Goal: Task Accomplishment & Management: Manage account settings

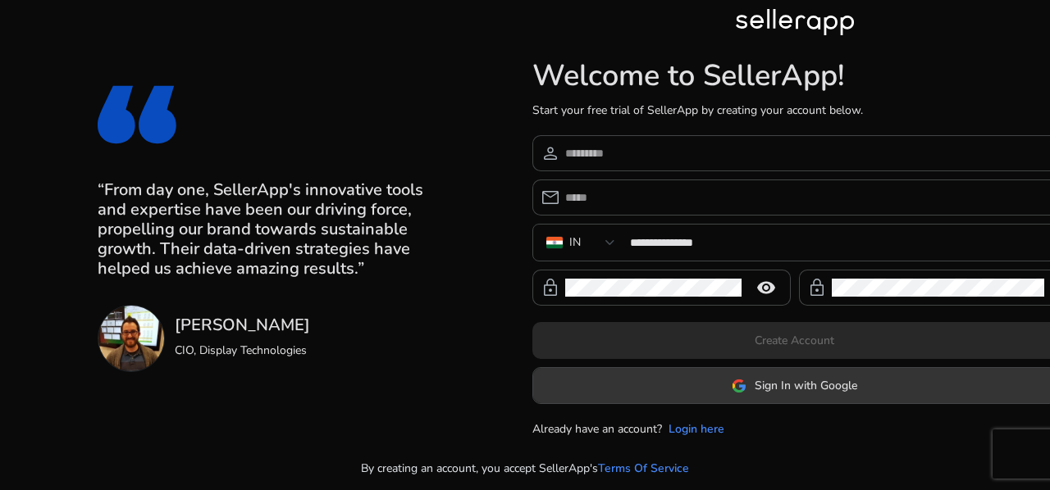
click at [738, 377] on span "Sign In with Google" at bounding box center [794, 385] width 125 height 17
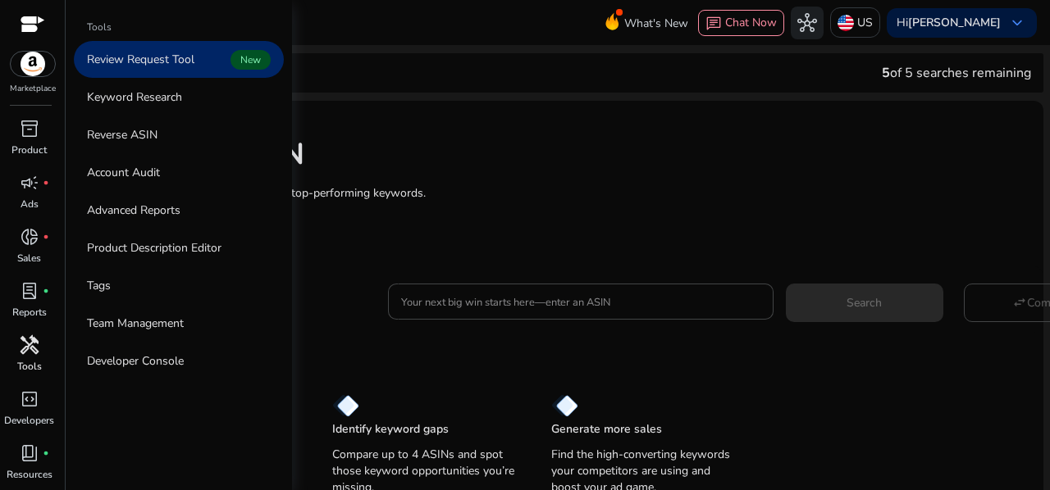
click at [15, 355] on div "handyman" at bounding box center [30, 345] width 46 height 26
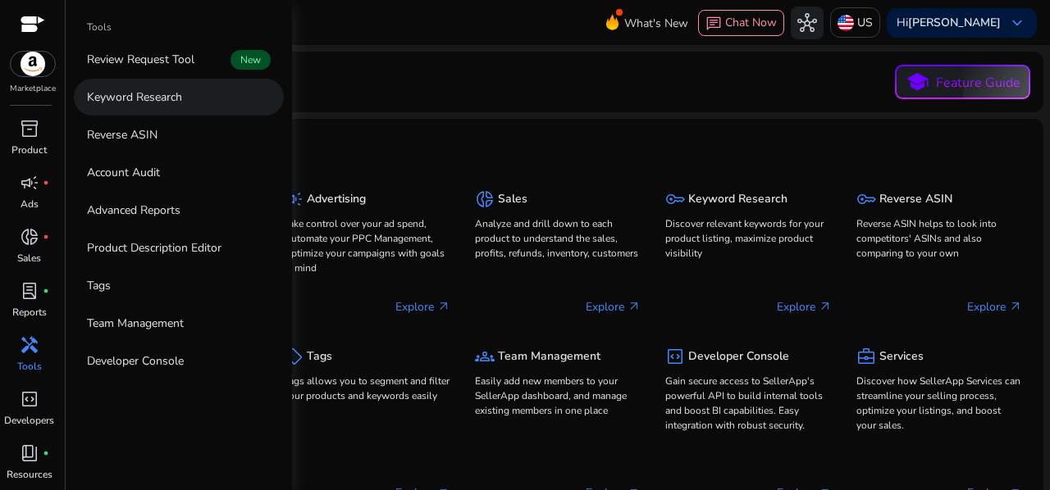
click at [185, 90] on link "Keyword Research" at bounding box center [179, 97] width 210 height 37
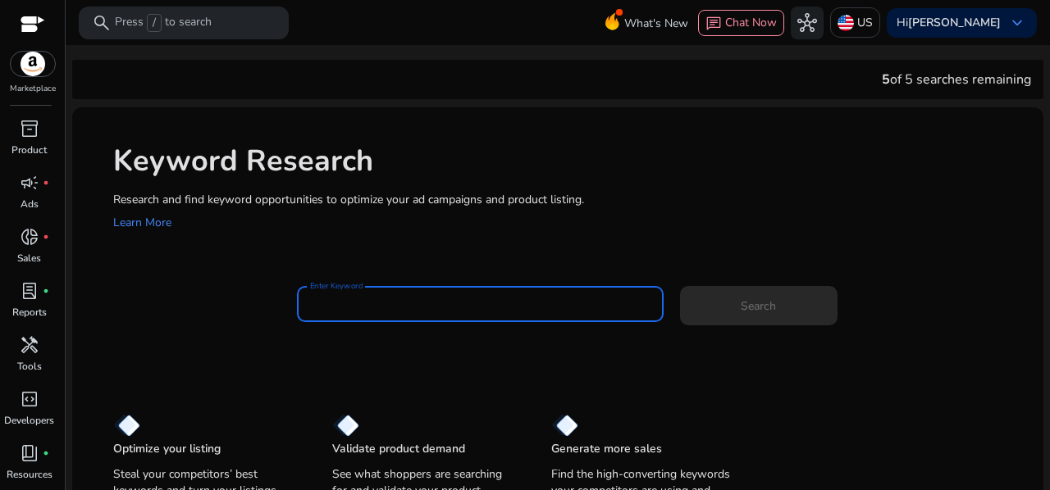
click at [394, 304] on input "Enter Keyword" at bounding box center [480, 304] width 340 height 18
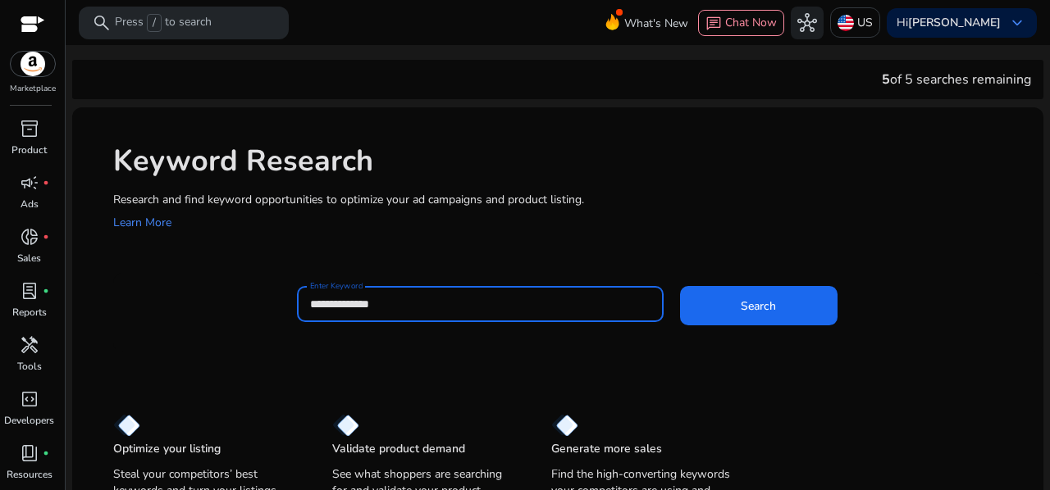
type input "**********"
click at [680, 286] on button "Search" at bounding box center [758, 305] width 157 height 39
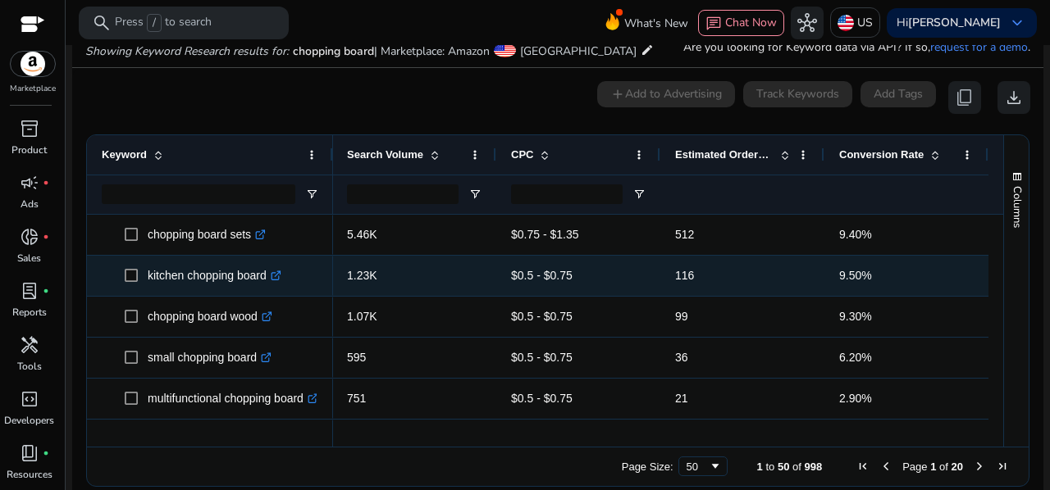
click at [162, 274] on p "kitchen chopping board .st0{fill:#2c8af8}" at bounding box center [215, 276] width 134 height 34
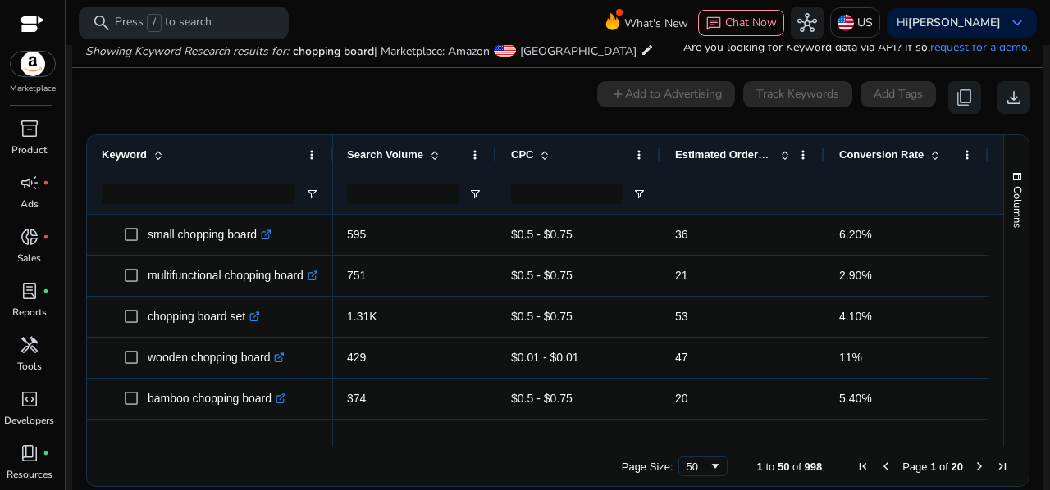
scroll to position [129, 0]
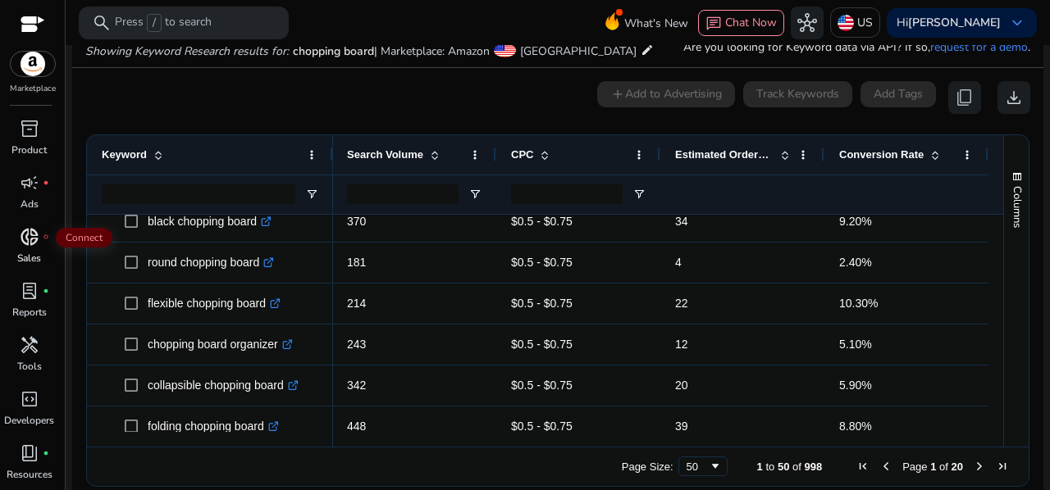
click at [11, 238] on div "donut_small fiber_manual_record" at bounding box center [30, 237] width 46 height 26
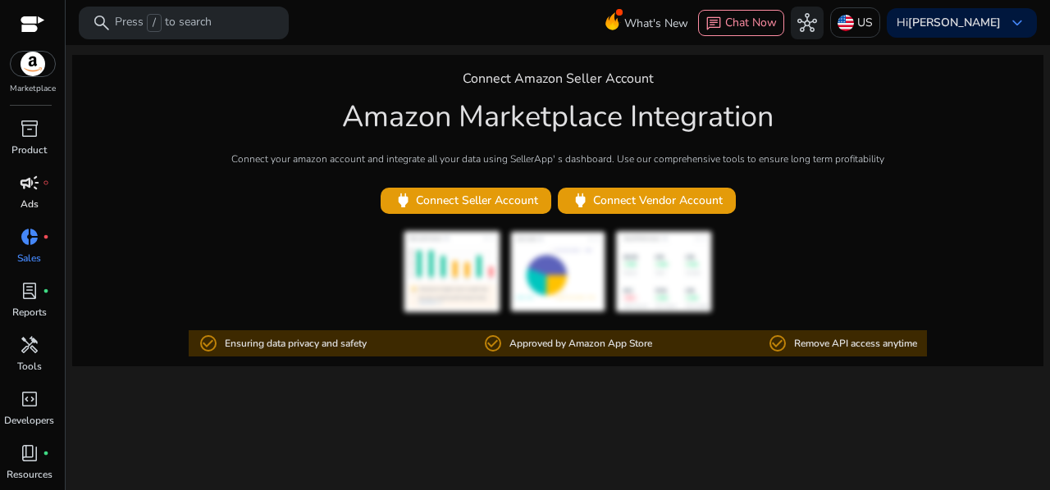
click at [39, 203] on link "campaign fiber_manual_record Ads" at bounding box center [29, 197] width 58 height 54
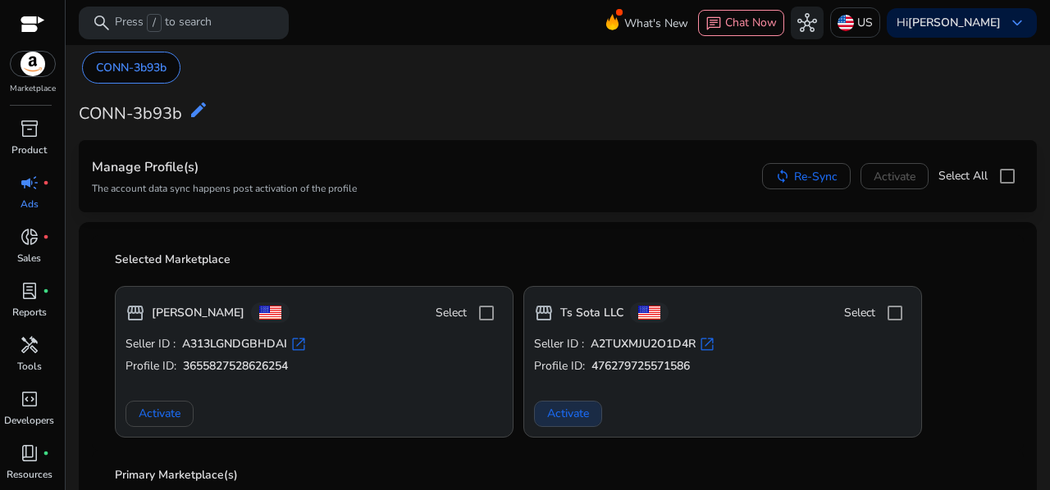
click at [580, 409] on span "Activate" at bounding box center [568, 413] width 42 height 17
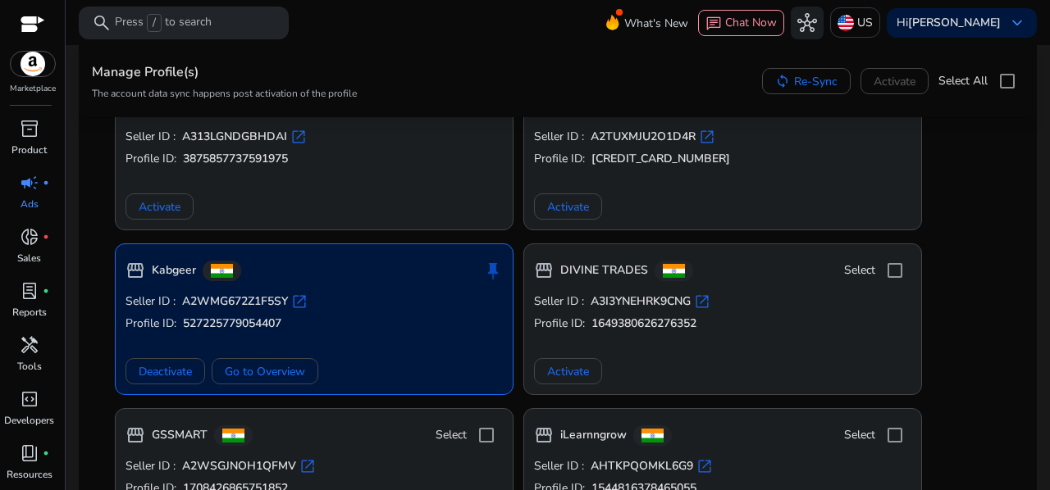
scroll to position [436, 0]
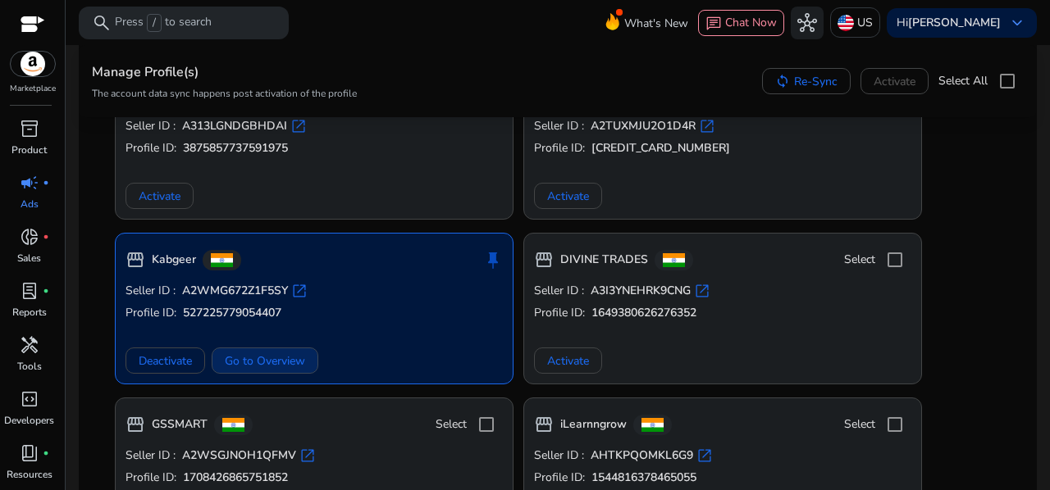
click at [278, 355] on span "Go to Overview" at bounding box center [265, 361] width 80 height 17
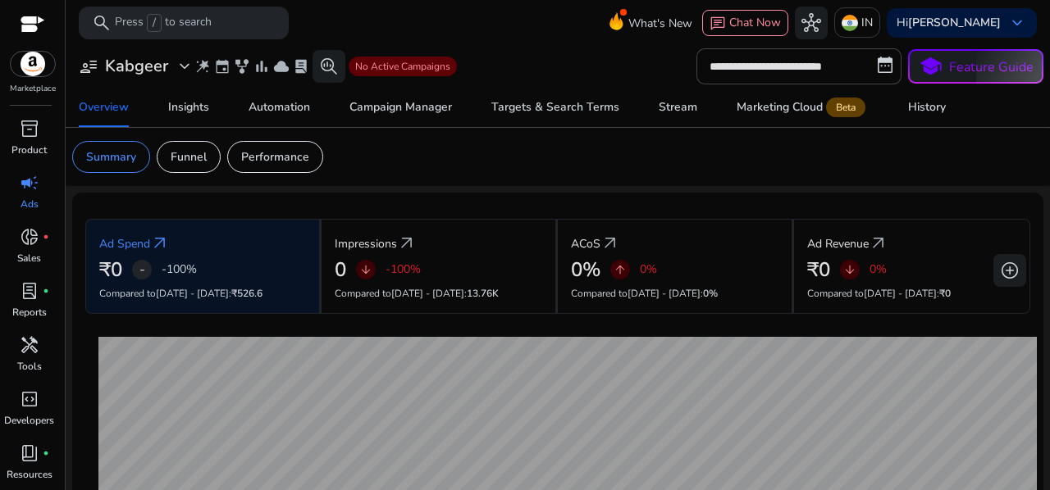
click at [21, 208] on p "Ads" at bounding box center [30, 204] width 18 height 15
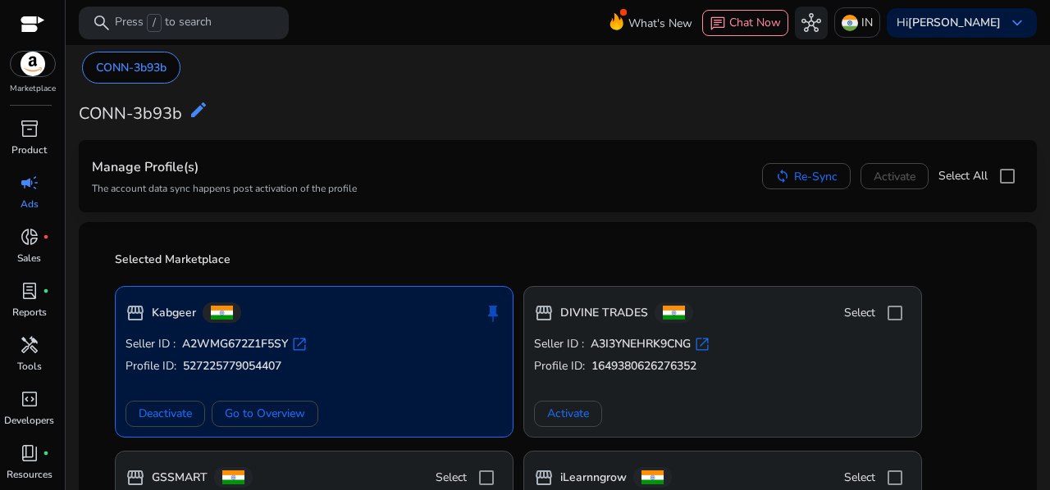
drag, startPoint x: 1040, startPoint y: 80, endPoint x: 1049, endPoint y: 75, distance: 10.7
click at [1049, 75] on mat-sidenav-content "search Press / to search What's New chat Chat Now hub IN Hi Sumit Kundra keyboa…" at bounding box center [558, 245] width 984 height 490
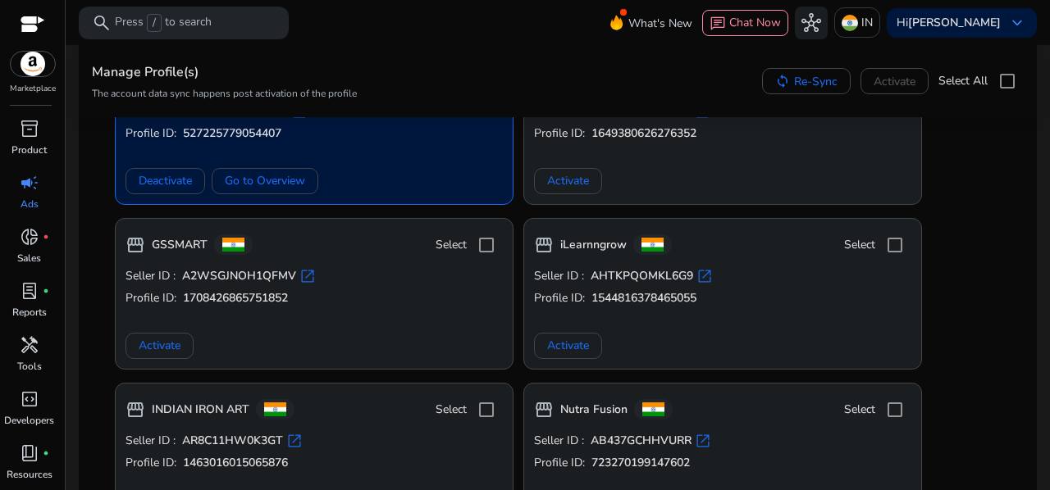
scroll to position [207, 0]
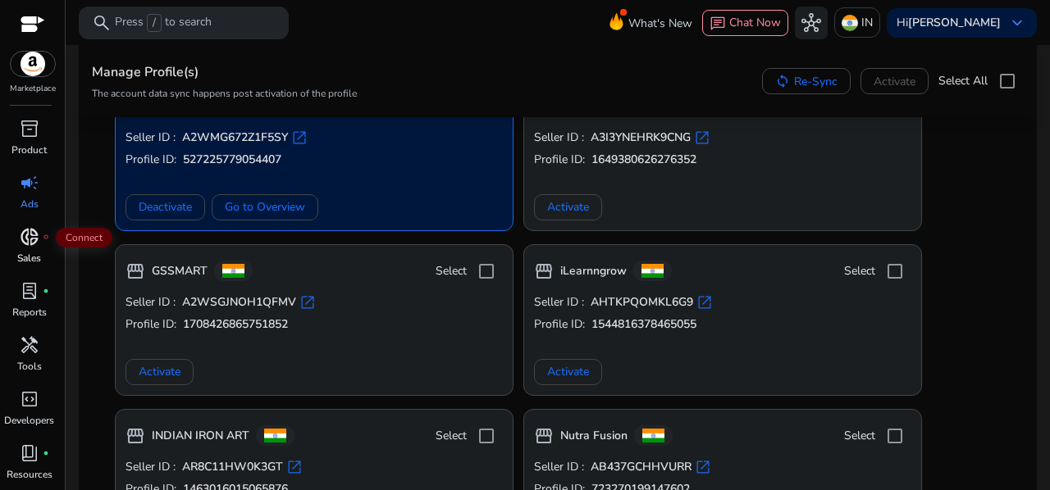
click at [34, 244] on span "donut_small" at bounding box center [30, 237] width 20 height 20
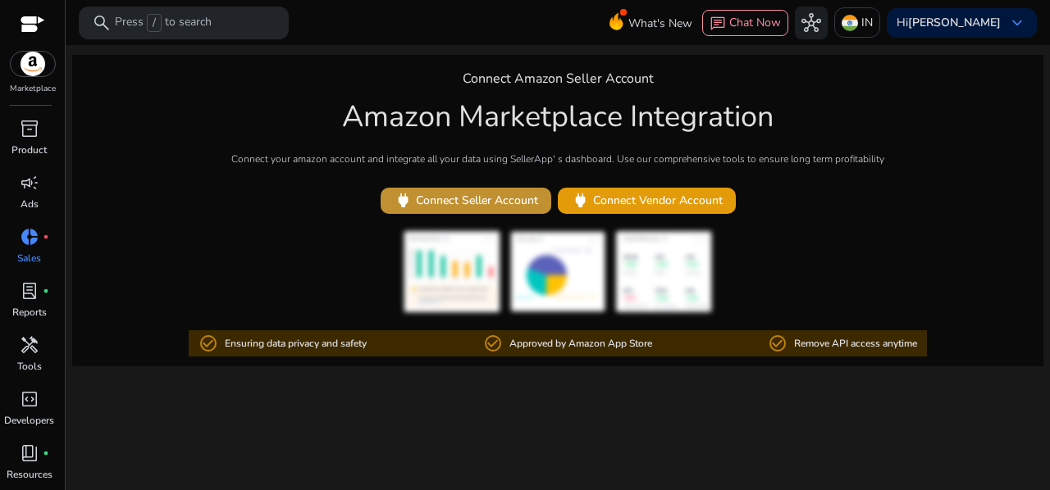
click at [458, 204] on span "power Connect Seller Account" at bounding box center [466, 200] width 144 height 19
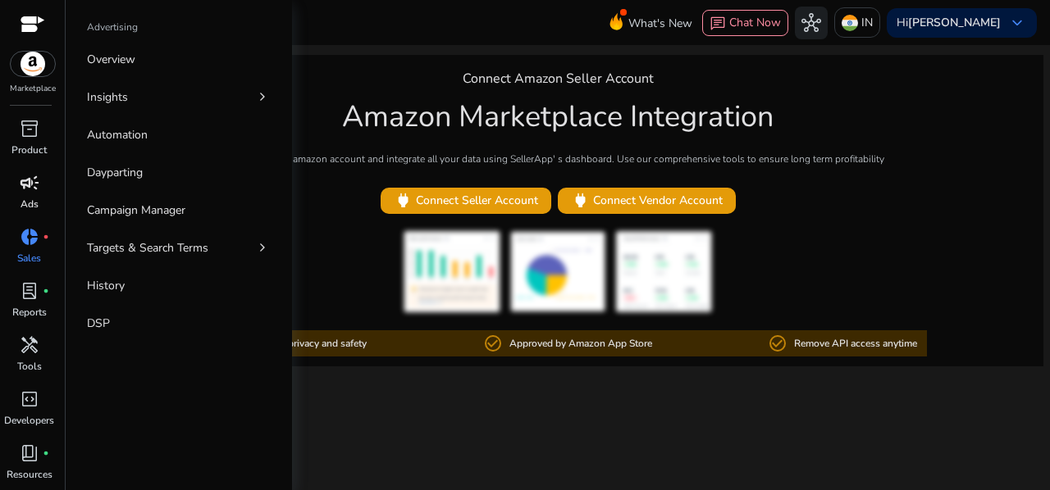
click at [29, 201] on p "Ads" at bounding box center [30, 204] width 18 height 15
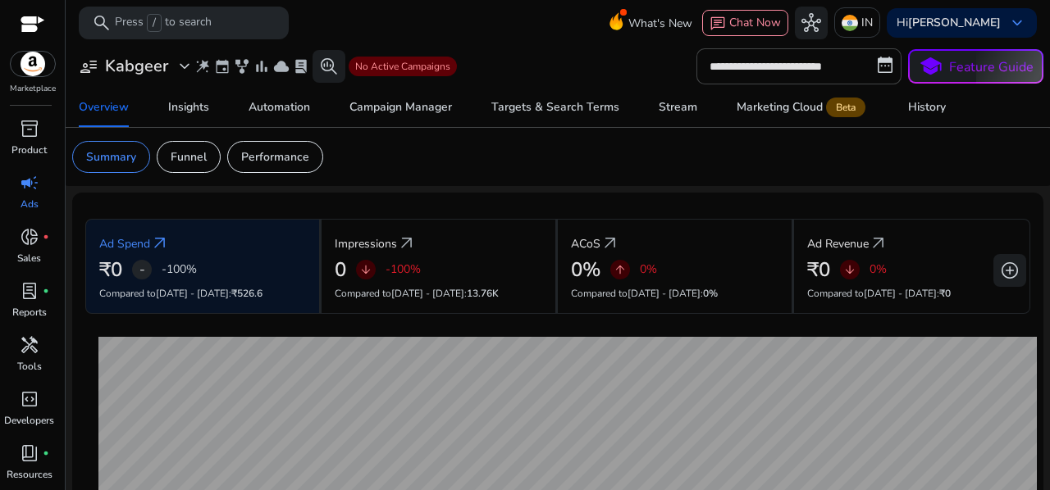
click at [33, 177] on span "campaign" at bounding box center [30, 183] width 20 height 20
click at [385, 107] on div "Campaign Manager" at bounding box center [400, 107] width 103 height 11
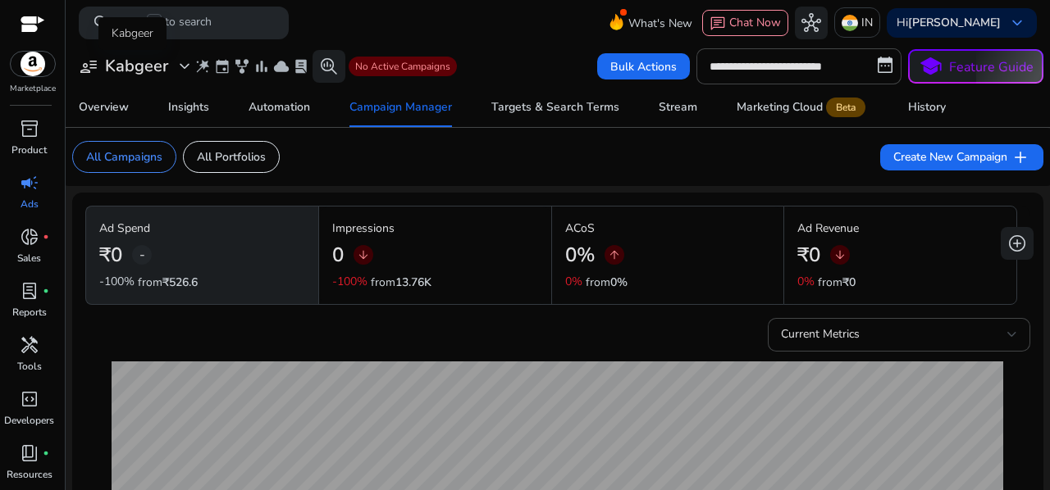
click at [175, 63] on span "expand_more" at bounding box center [185, 67] width 20 height 20
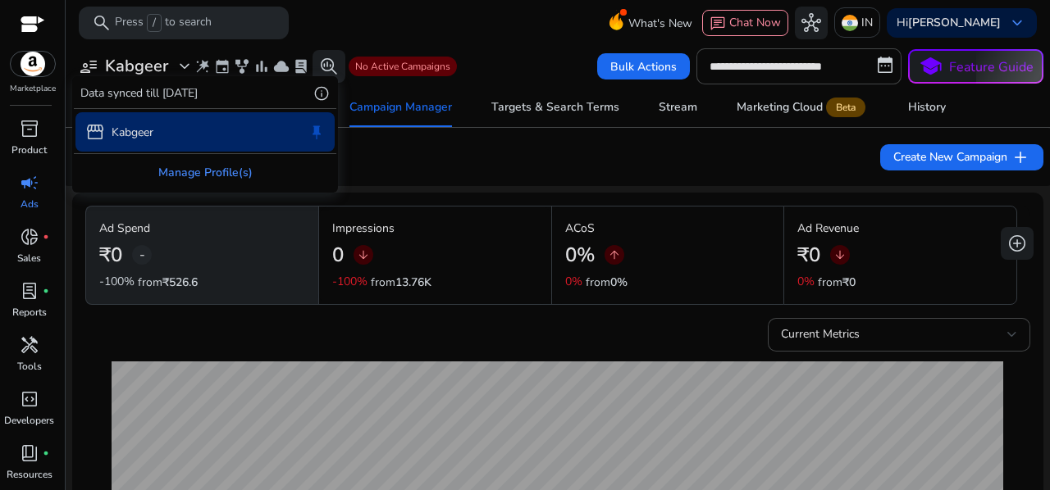
click at [220, 179] on div "Manage Profile(s)" at bounding box center [205, 172] width 262 height 37
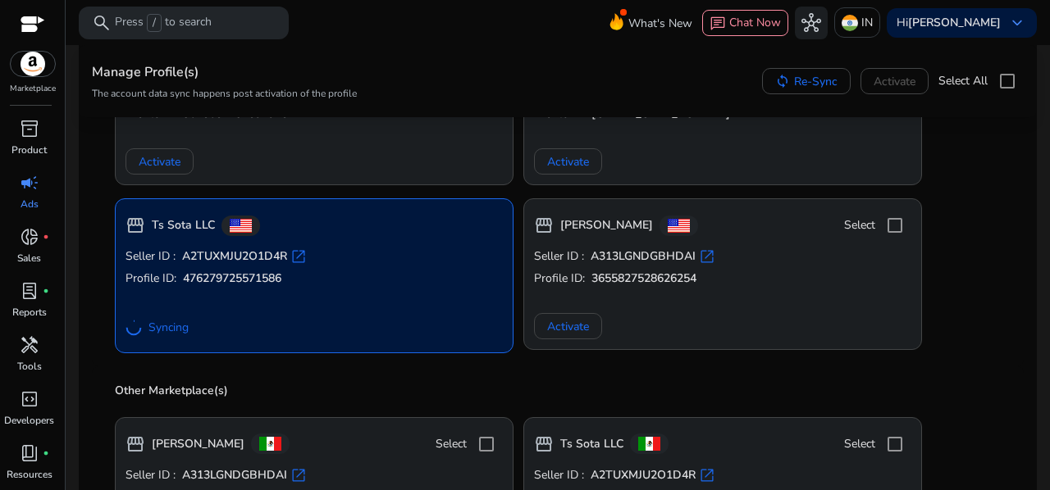
scroll to position [937, 0]
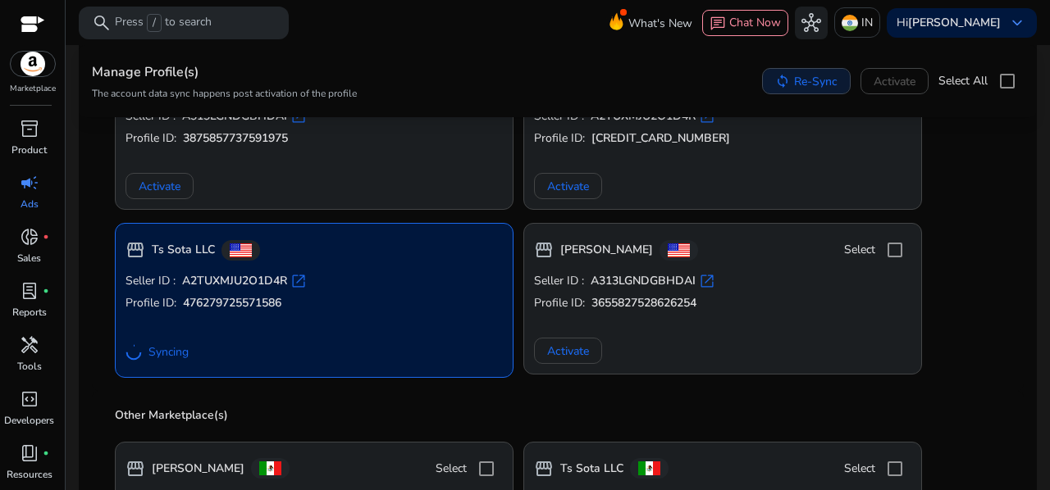
click at [810, 84] on span "Re-Sync" at bounding box center [815, 80] width 43 height 17
click at [902, 85] on div "sync Re-Syncing... Activate Select All" at bounding box center [881, 81] width 285 height 33
click at [563, 391] on div "Other Marketplace(s) storefront [PERSON_NAME] Annex Select Seller ID : A313LGND…" at bounding box center [558, 499] width 932 height 216
click at [32, 247] on span "donut_small" at bounding box center [30, 237] width 20 height 20
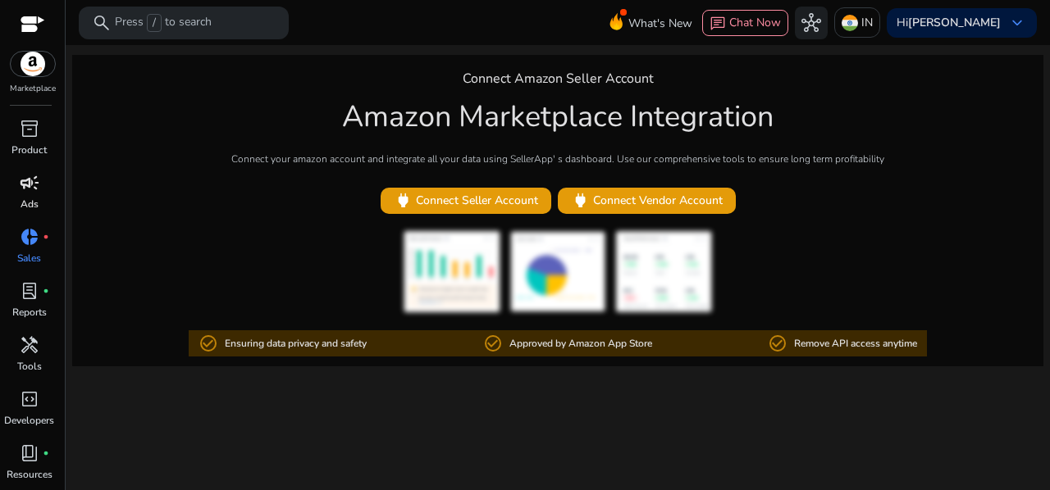
click at [31, 193] on span "campaign" at bounding box center [30, 183] width 20 height 20
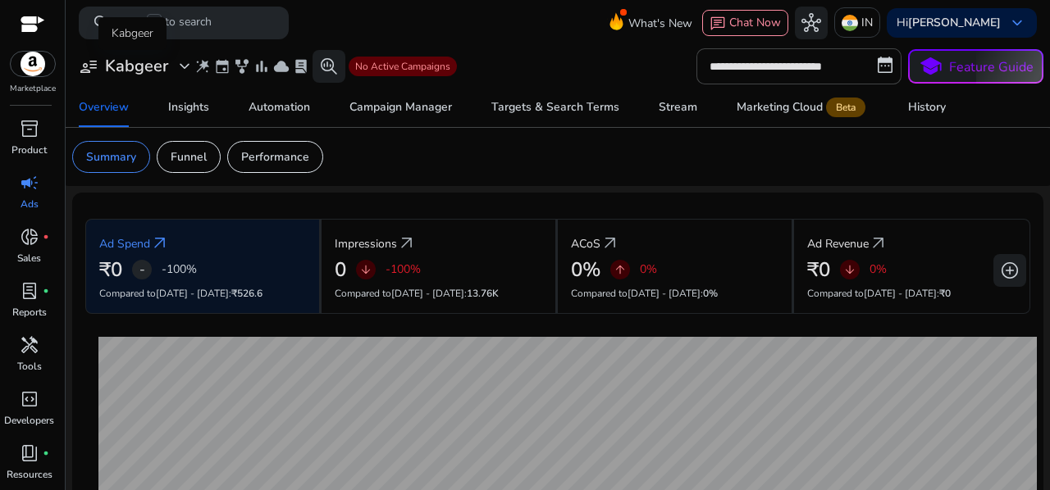
click at [189, 73] on span "expand_more" at bounding box center [185, 67] width 20 height 20
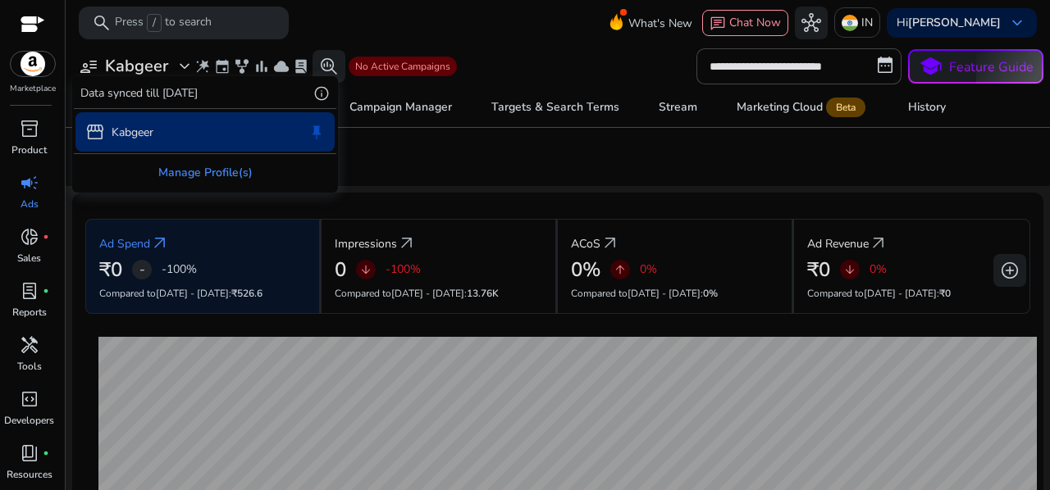
click at [221, 165] on div "Manage Profile(s)" at bounding box center [205, 172] width 262 height 37
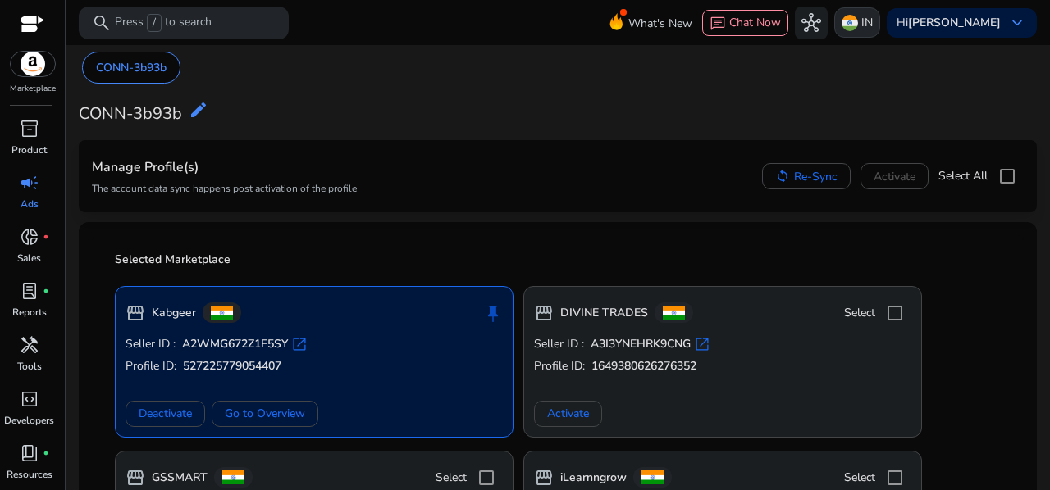
click at [866, 13] on div "IN" at bounding box center [857, 22] width 46 height 30
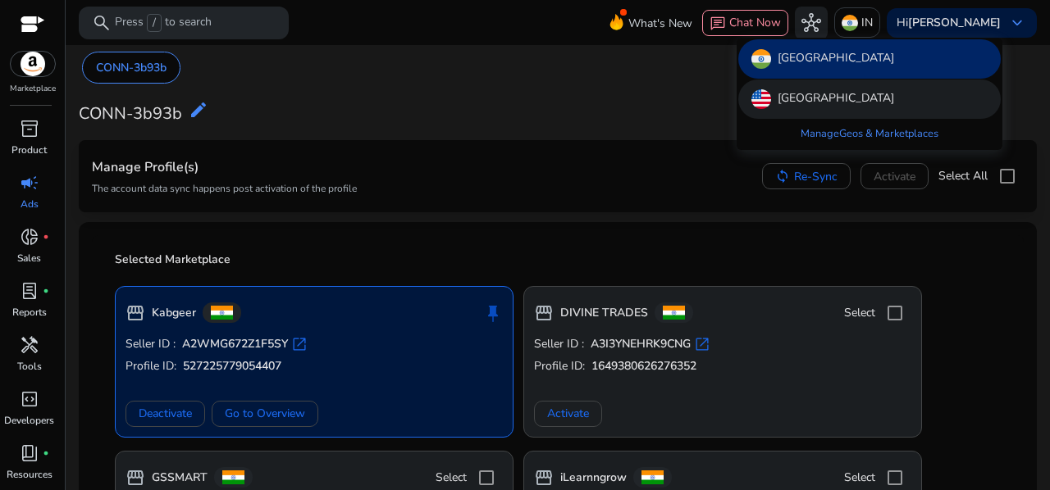
click at [827, 93] on p "[GEOGRAPHIC_DATA]" at bounding box center [835, 99] width 116 height 20
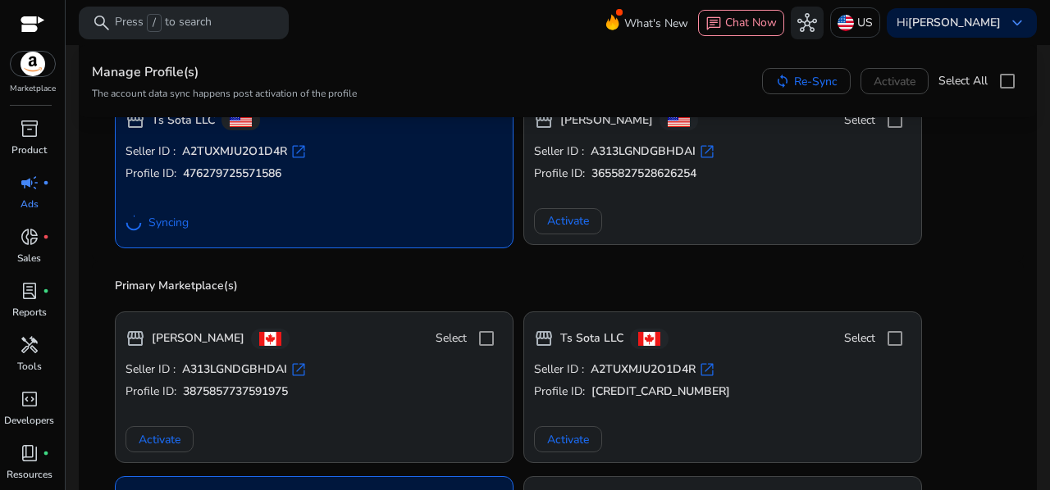
scroll to position [188, 0]
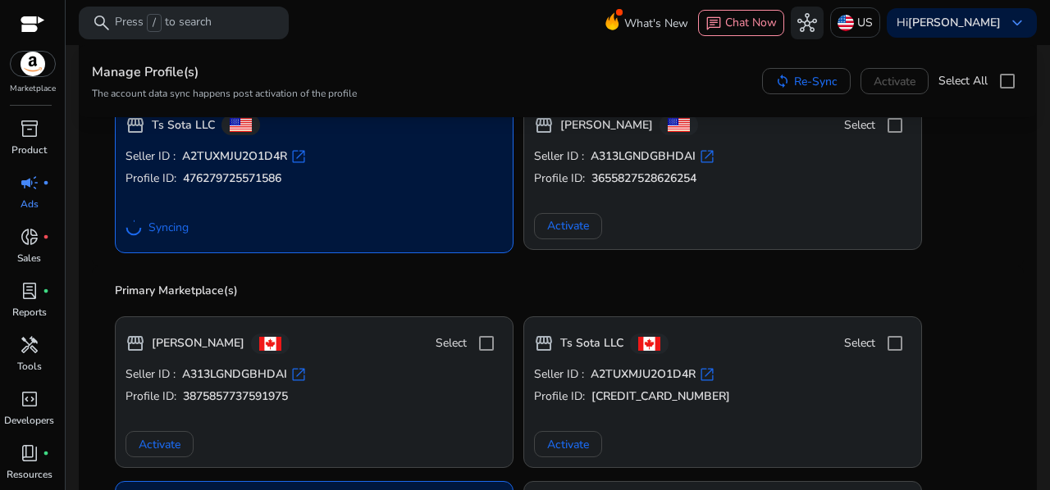
click at [158, 230] on span "Syncing" at bounding box center [168, 228] width 40 height 16
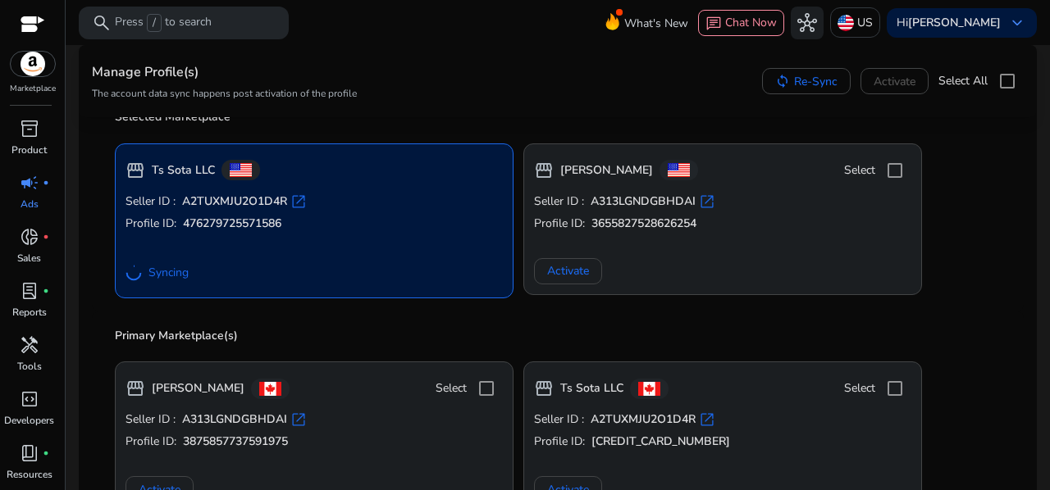
scroll to position [0, 0]
